Goal: Transaction & Acquisition: Purchase product/service

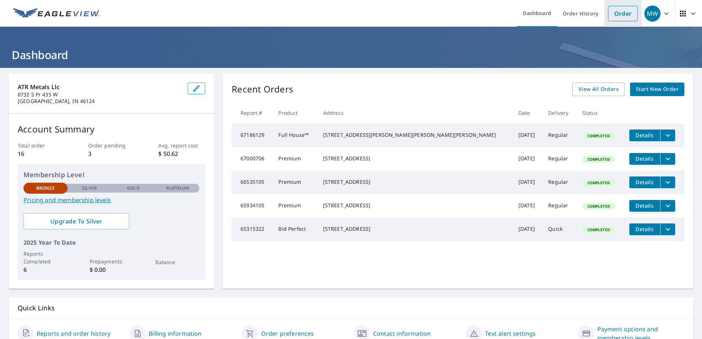
click at [622, 14] on link "Order" at bounding box center [623, 13] width 30 height 15
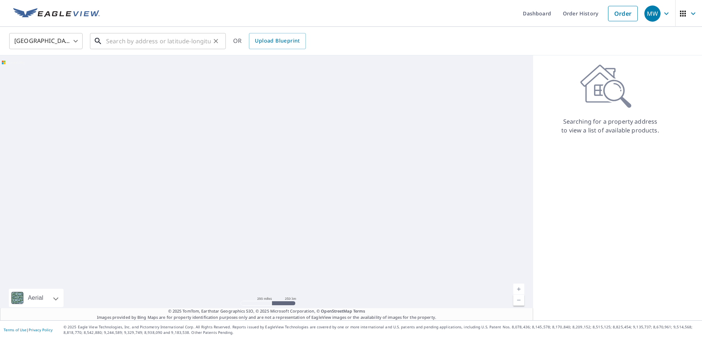
click at [110, 46] on input "text" at bounding box center [158, 41] width 105 height 21
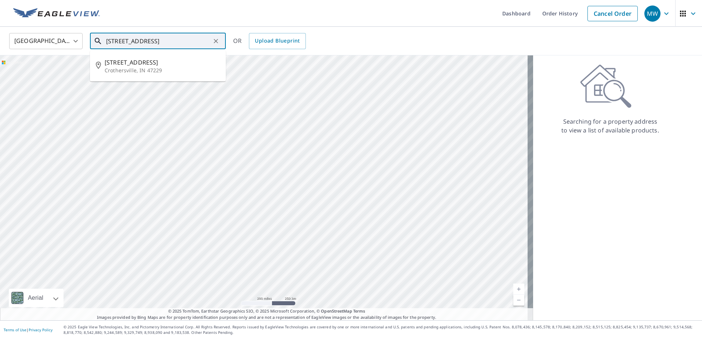
scroll to position [0, 2]
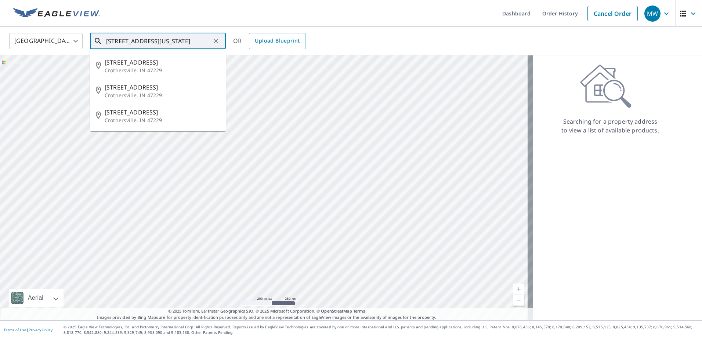
type input "[STREET_ADDRESS][US_STATE]"
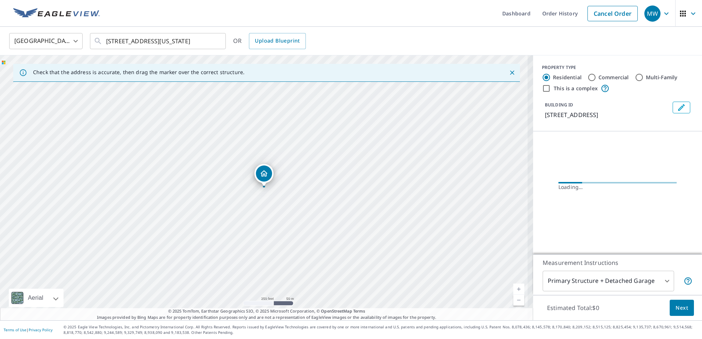
scroll to position [0, 0]
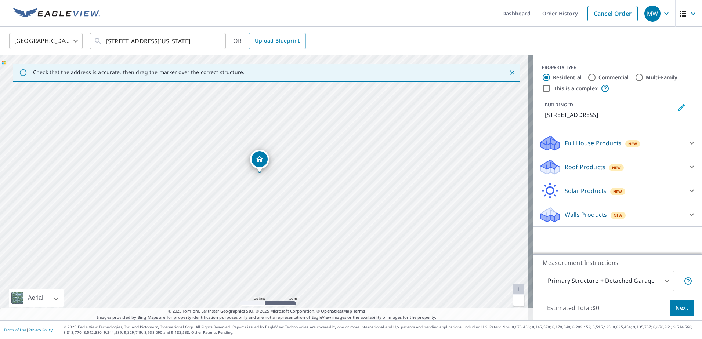
drag, startPoint x: 302, startPoint y: 205, endPoint x: 245, endPoint y: 191, distance: 58.8
click at [245, 191] on div "[STREET_ADDRESS]" at bounding box center [266, 187] width 533 height 265
click at [688, 166] on icon at bounding box center [692, 167] width 9 height 9
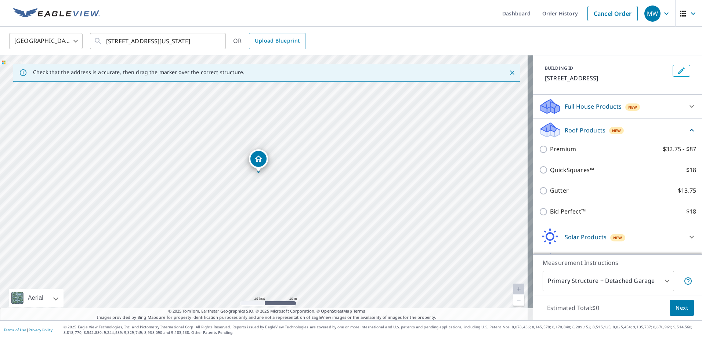
scroll to position [55, 0]
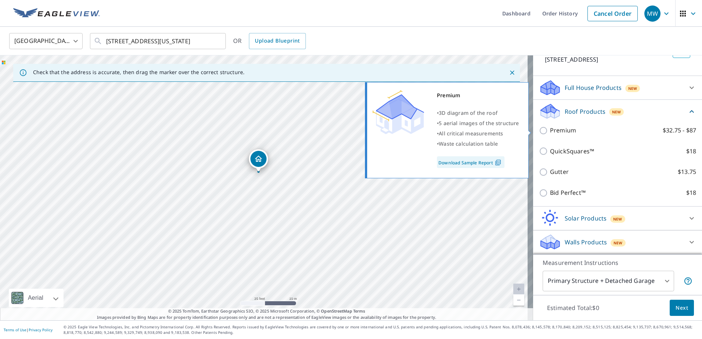
click at [539, 131] on input "Premium $32.75 - $87" at bounding box center [544, 130] width 11 height 9
checkbox input "true"
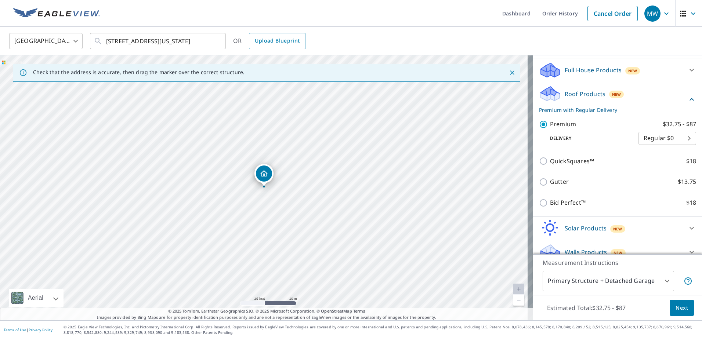
scroll to position [83, 0]
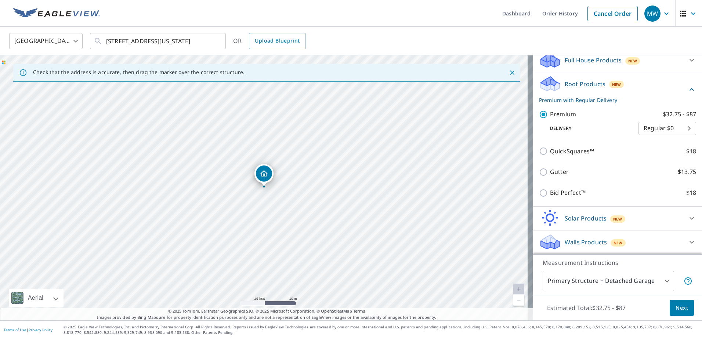
click at [662, 281] on body "MW MW Dashboard Order History Cancel Order MW [GEOGRAPHIC_DATA] [GEOGRAPHIC_DAT…" at bounding box center [351, 169] width 702 height 339
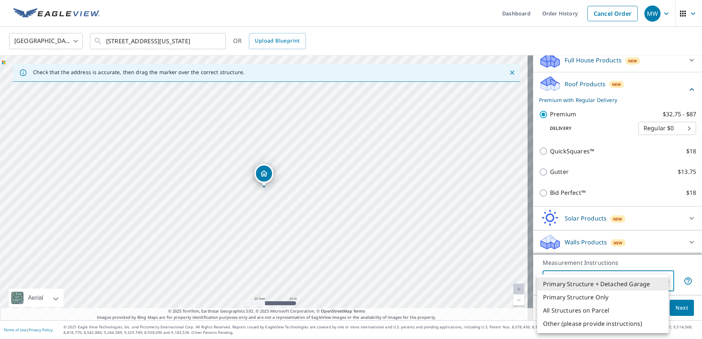
click at [605, 299] on li "Primary Structure Only" at bounding box center [603, 297] width 132 height 13
type input "2"
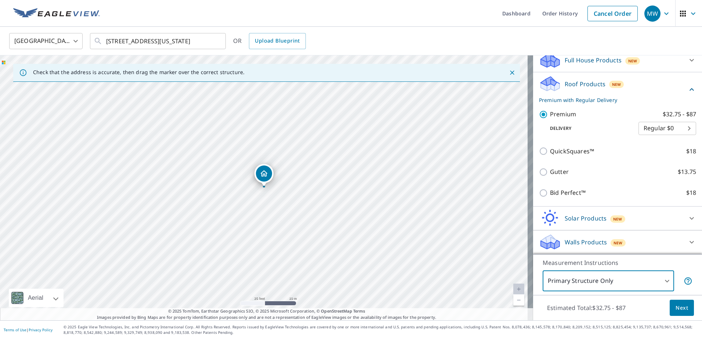
click at [676, 309] on span "Next" at bounding box center [682, 308] width 12 height 9
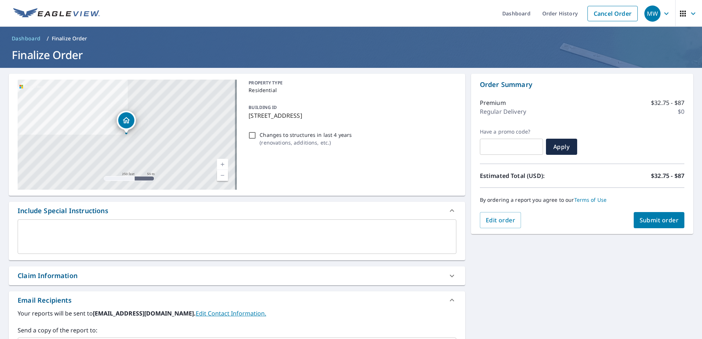
click at [655, 218] on span "Submit order" at bounding box center [659, 220] width 39 height 8
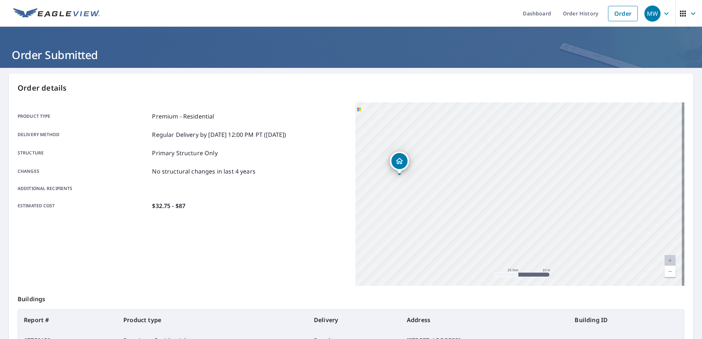
drag, startPoint x: 445, startPoint y: 213, endPoint x: 608, endPoint y: 103, distance: 196.6
click at [608, 103] on div "[STREET_ADDRESS]" at bounding box center [520, 195] width 329 height 184
drag, startPoint x: 448, startPoint y: 172, endPoint x: 496, endPoint y: 188, distance: 50.8
click at [496, 188] on div "[STREET_ADDRESS]" at bounding box center [520, 195] width 329 height 184
